Goal: Information Seeking & Learning: Learn about a topic

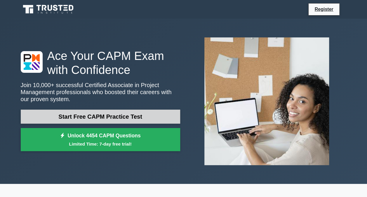
click at [149, 115] on link "Start Free CAPM Practice Test" at bounding box center [100, 116] width 159 height 14
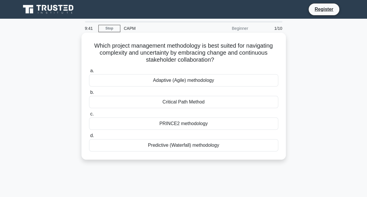
click at [196, 97] on div "Critical Path Method" at bounding box center [183, 102] width 189 height 12
click at [89, 94] on input "b. Critical Path Method" at bounding box center [89, 92] width 0 height 4
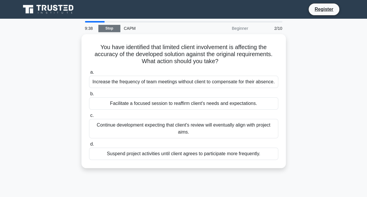
click at [110, 28] on link "Stop" at bounding box center [109, 28] width 22 height 7
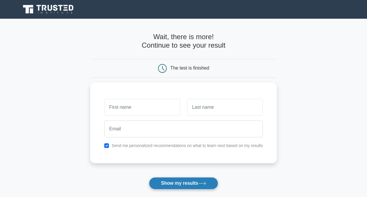
click at [203, 179] on button "Show my results" at bounding box center [183, 183] width 69 height 12
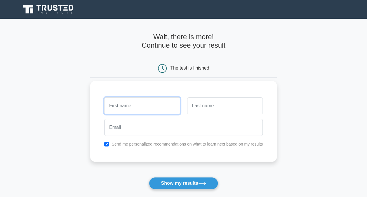
click at [156, 113] on input "text" at bounding box center [142, 105] width 76 height 17
type input "vguyfyfyu"
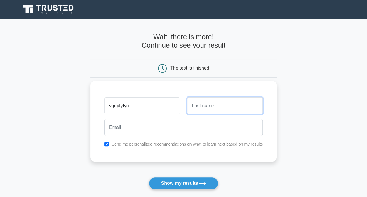
click at [205, 104] on input "text" at bounding box center [225, 105] width 76 height 17
type input "fdetryh"
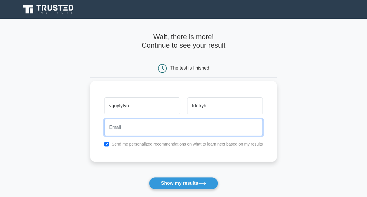
click at [174, 128] on input "email" at bounding box center [183, 127] width 158 height 17
type input "tshabangusiphesihle0@gmail.com"
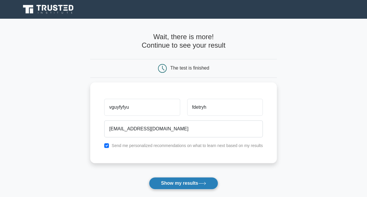
click at [163, 185] on button "Show my results" at bounding box center [183, 183] width 69 height 12
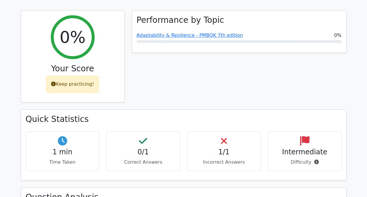
scroll to position [261, 0]
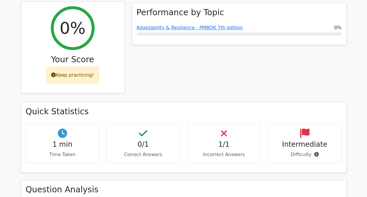
click at [81, 67] on div "Keep practicing!" at bounding box center [72, 75] width 53 height 17
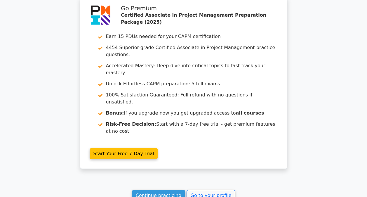
scroll to position [763, 0]
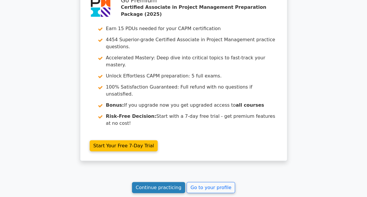
click at [154, 182] on link "Continue practicing" at bounding box center [158, 187] width 53 height 11
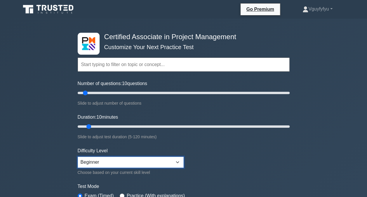
click at [113, 160] on select "Beginner Intermediate Expert" at bounding box center [131, 161] width 106 height 11
drag, startPoint x: 89, startPoint y: 126, endPoint x: 102, endPoint y: 134, distance: 15.5
type input "15"
click at [102, 130] on input "Duration: 15 minutes" at bounding box center [184, 126] width 212 height 7
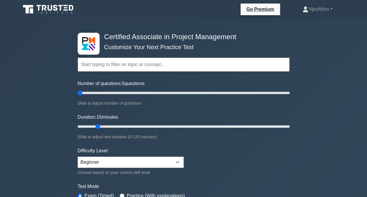
drag, startPoint x: 83, startPoint y: 95, endPoint x: 79, endPoint y: 94, distance: 4.2
type input "5"
click at [79, 94] on input "Number of questions: 5 questions" at bounding box center [184, 92] width 212 height 7
type input "5"
click at [78, 124] on input "Duration: 5 minutes" at bounding box center [184, 126] width 212 height 7
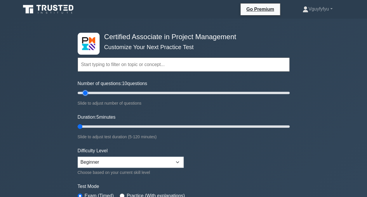
type input "10"
click at [88, 91] on input "Number of questions: 10 questions" at bounding box center [184, 92] width 212 height 7
type input "10"
click at [88, 125] on input "Duration: 10 minutes" at bounding box center [184, 126] width 212 height 7
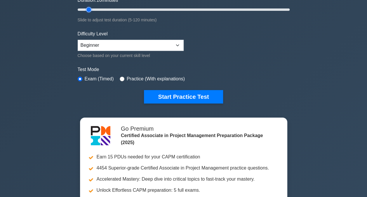
scroll to position [121, 0]
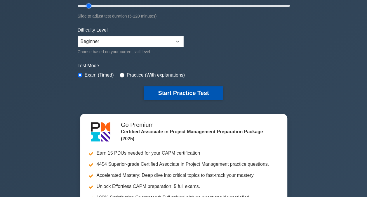
click at [204, 90] on button "Start Practice Test" at bounding box center [183, 92] width 79 height 13
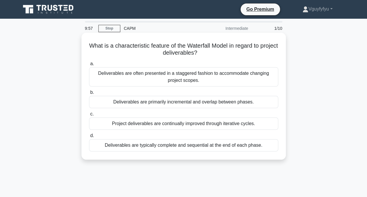
click at [163, 103] on div "Deliverables are primarily incremental and overlap between phases." at bounding box center [183, 102] width 189 height 12
click at [89, 94] on input "b. Deliverables are primarily incremental and overlap between phases." at bounding box center [89, 92] width 0 height 4
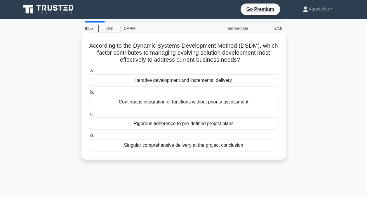
click at [164, 127] on div "Rigorous adherence to pre-defined project plans" at bounding box center [183, 123] width 189 height 12
click at [89, 116] on input "c. Rigorous adherence to pre-defined project plans" at bounding box center [89, 114] width 0 height 4
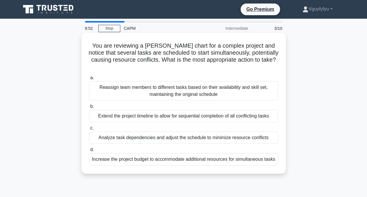
click at [151, 153] on div "Increase the project budget to accommodate additional resources for simultaneou…" at bounding box center [183, 159] width 189 height 12
click at [89, 151] on input "d. Increase the project budget to accommodate additional resources for simultan…" at bounding box center [89, 150] width 0 height 4
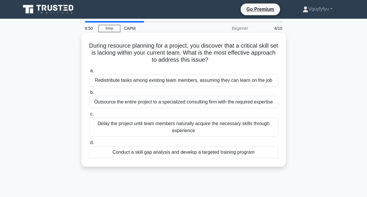
click at [135, 84] on div "Redistribute tasks among existing team members, assuming they can learn on the …" at bounding box center [183, 80] width 189 height 12
click at [89, 73] on input "a. Redistribute tasks among existing team members, assuming they can learn on t…" at bounding box center [89, 71] width 0 height 4
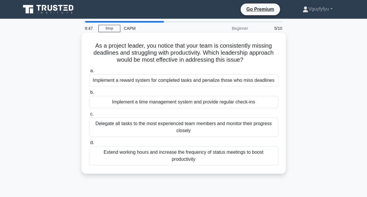
click at [149, 134] on div "Delegate all tasks to the most experienced team members and monitor their progr…" at bounding box center [183, 126] width 189 height 19
click at [89, 116] on input "c. Delegate all tasks to the most experienced team members and monitor their pr…" at bounding box center [89, 114] width 0 height 4
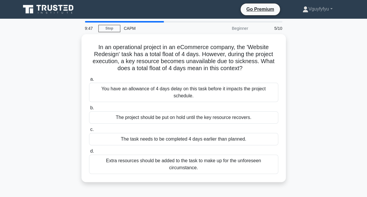
click at [149, 134] on div "The task needs to be completed 4 days earlier than planned." at bounding box center [183, 139] width 189 height 12
click at [89, 131] on input "c. The task needs to be completed 4 days earlier than planned." at bounding box center [89, 130] width 0 height 4
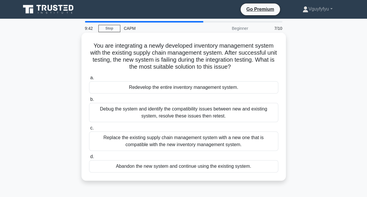
click at [121, 136] on div "Replace the existing supply chain management system with a new one that is comp…" at bounding box center [183, 140] width 189 height 19
click at [89, 130] on input "c. Replace the existing supply chain management system with a new one that is c…" at bounding box center [89, 128] width 0 height 4
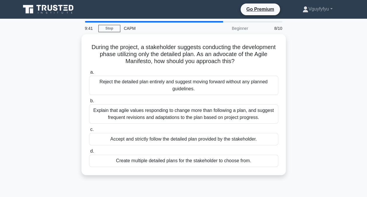
click at [121, 136] on div "Accept and strictly follow the detailed plan provided by the stakeholder." at bounding box center [183, 139] width 189 height 12
click at [89, 131] on input "c. Accept and strictly follow the detailed plan provided by the stakeholder." at bounding box center [89, 130] width 0 height 4
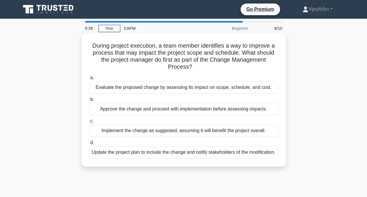
click at [119, 110] on div "Approve the change and proceed with implementation before assessing impacts." at bounding box center [183, 109] width 189 height 12
click at [89, 101] on input "b. Approve the change and proceed with implementation before assessing impacts." at bounding box center [89, 99] width 0 height 4
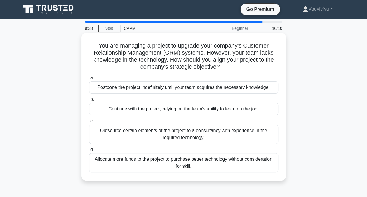
click at [117, 85] on div "Postpone the project indefinitely until your team acquires the necessary knowle…" at bounding box center [183, 87] width 189 height 12
click at [89, 80] on input "a. Postpone the project indefinitely until your team acquires the necessary kno…" at bounding box center [89, 78] width 0 height 4
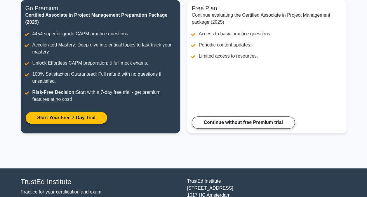
scroll to position [116, 0]
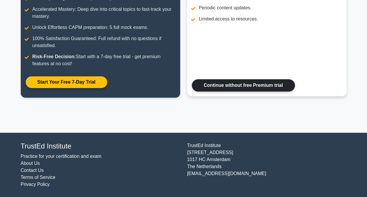
click at [239, 85] on link "Continue without free Premium trial" at bounding box center [243, 85] width 103 height 12
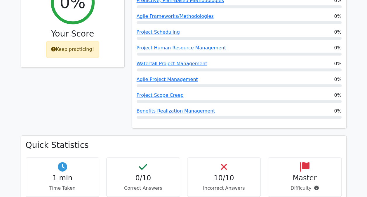
scroll to position [298, 0]
